Goal: Find specific page/section: Find specific page/section

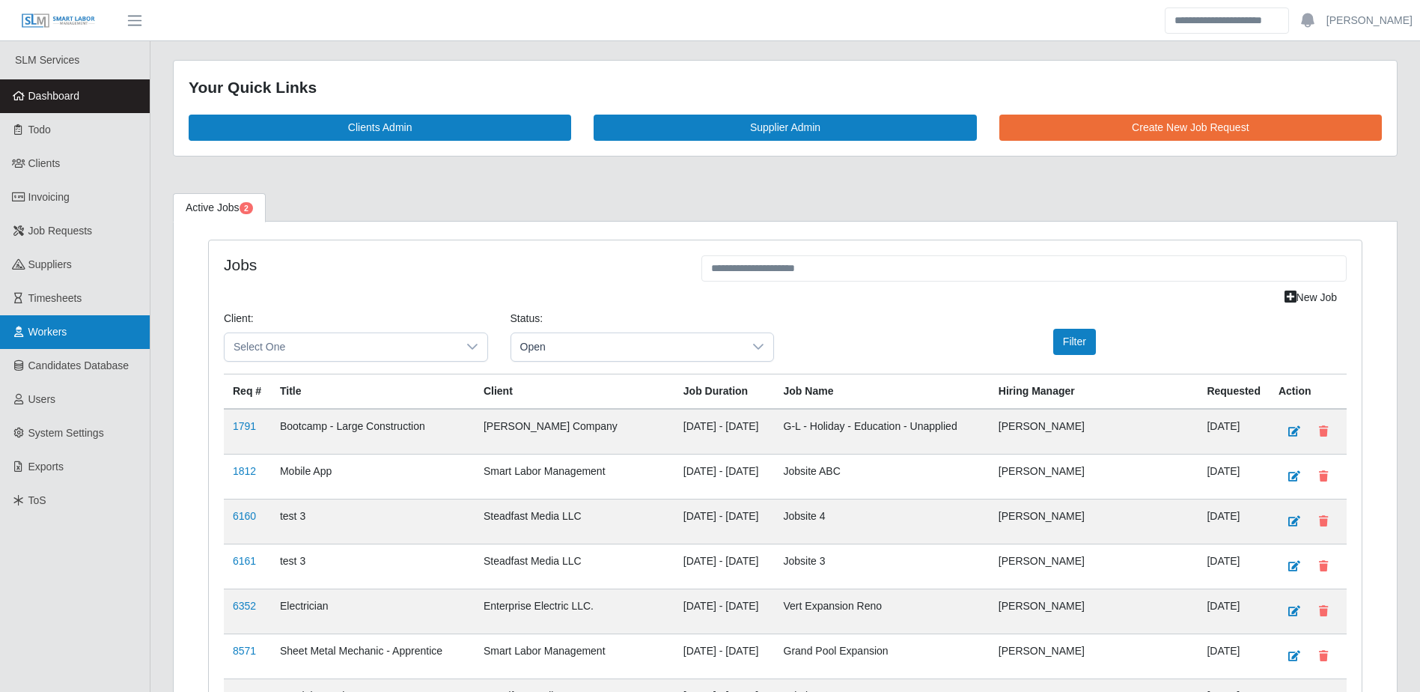
click at [38, 339] on link "Workers" at bounding box center [75, 332] width 150 height 34
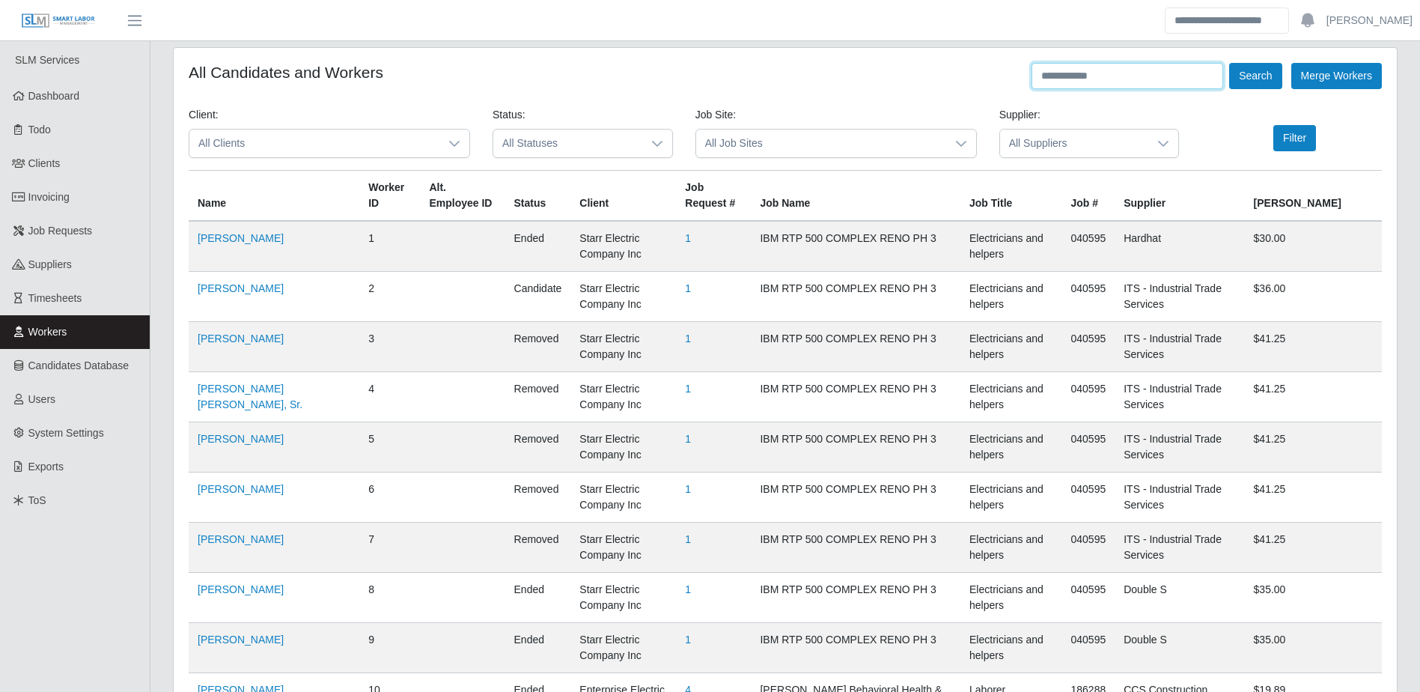
click at [1089, 85] on input "text" at bounding box center [1128, 76] width 192 height 26
type input "**********"
click at [1229, 63] on button "Search" at bounding box center [1255, 76] width 52 height 26
